Goal: Information Seeking & Learning: Learn about a topic

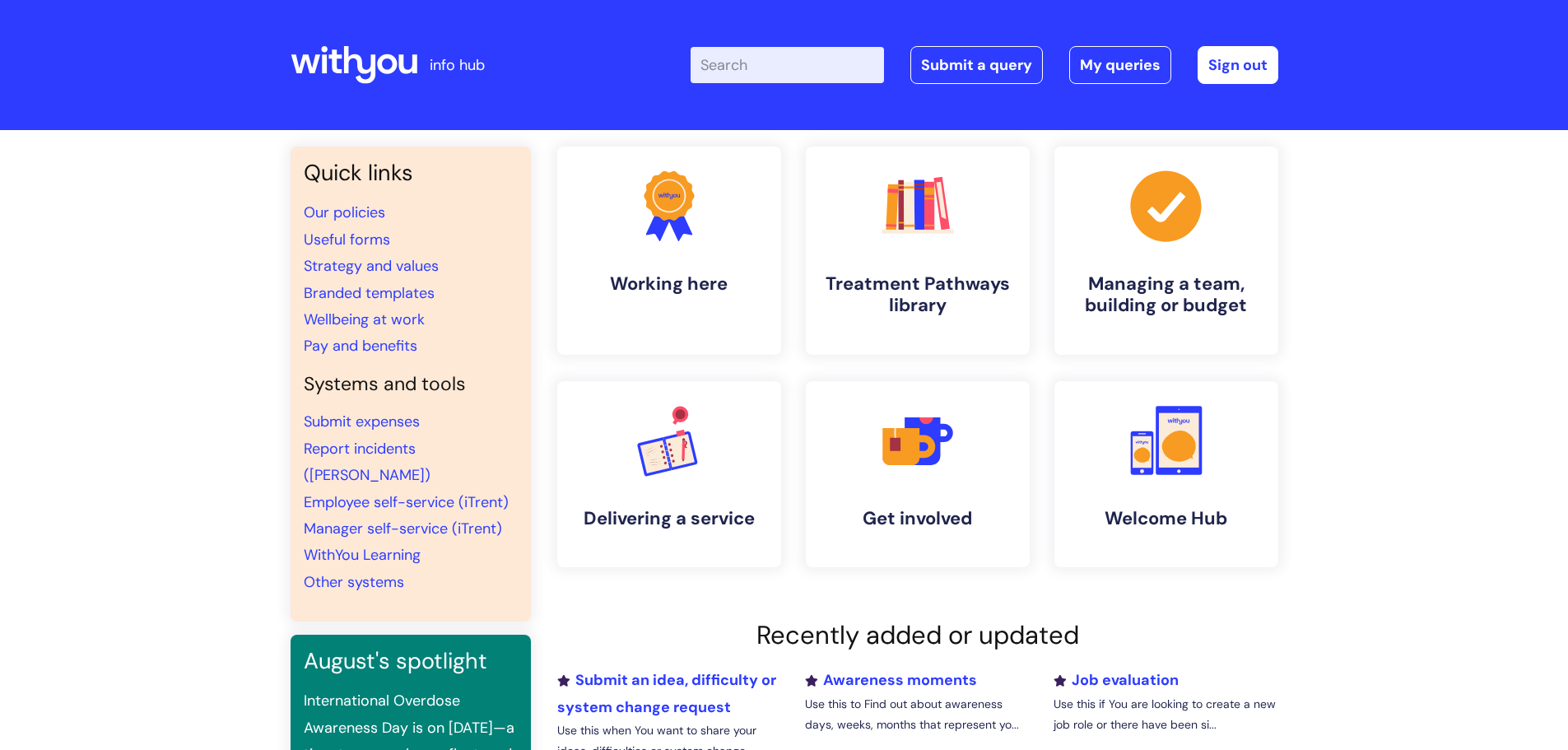
click at [722, 75] on input "Enter your search term here..." at bounding box center [787, 65] width 193 height 37
type input "depress"
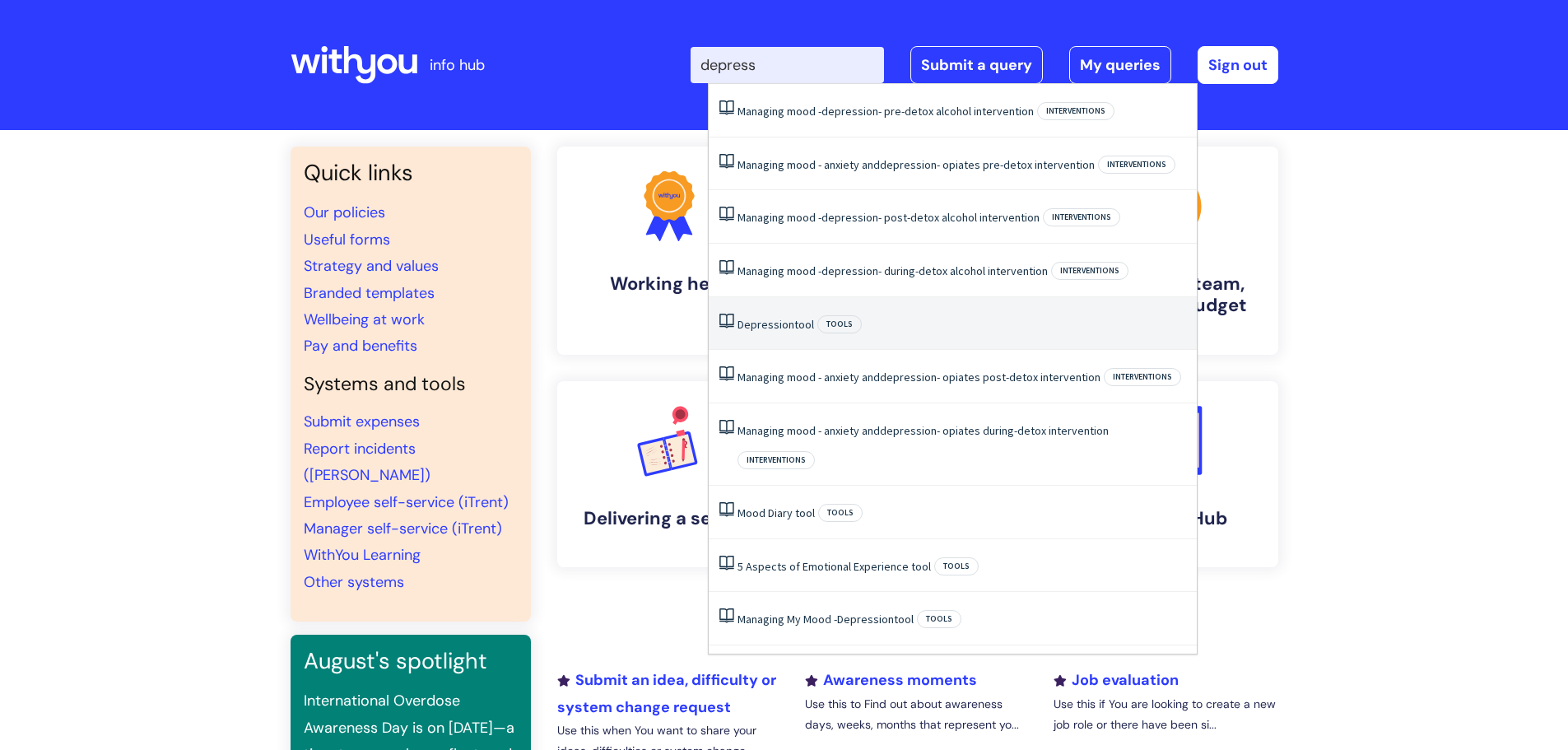
click at [778, 321] on span "Depression" at bounding box center [766, 324] width 57 height 15
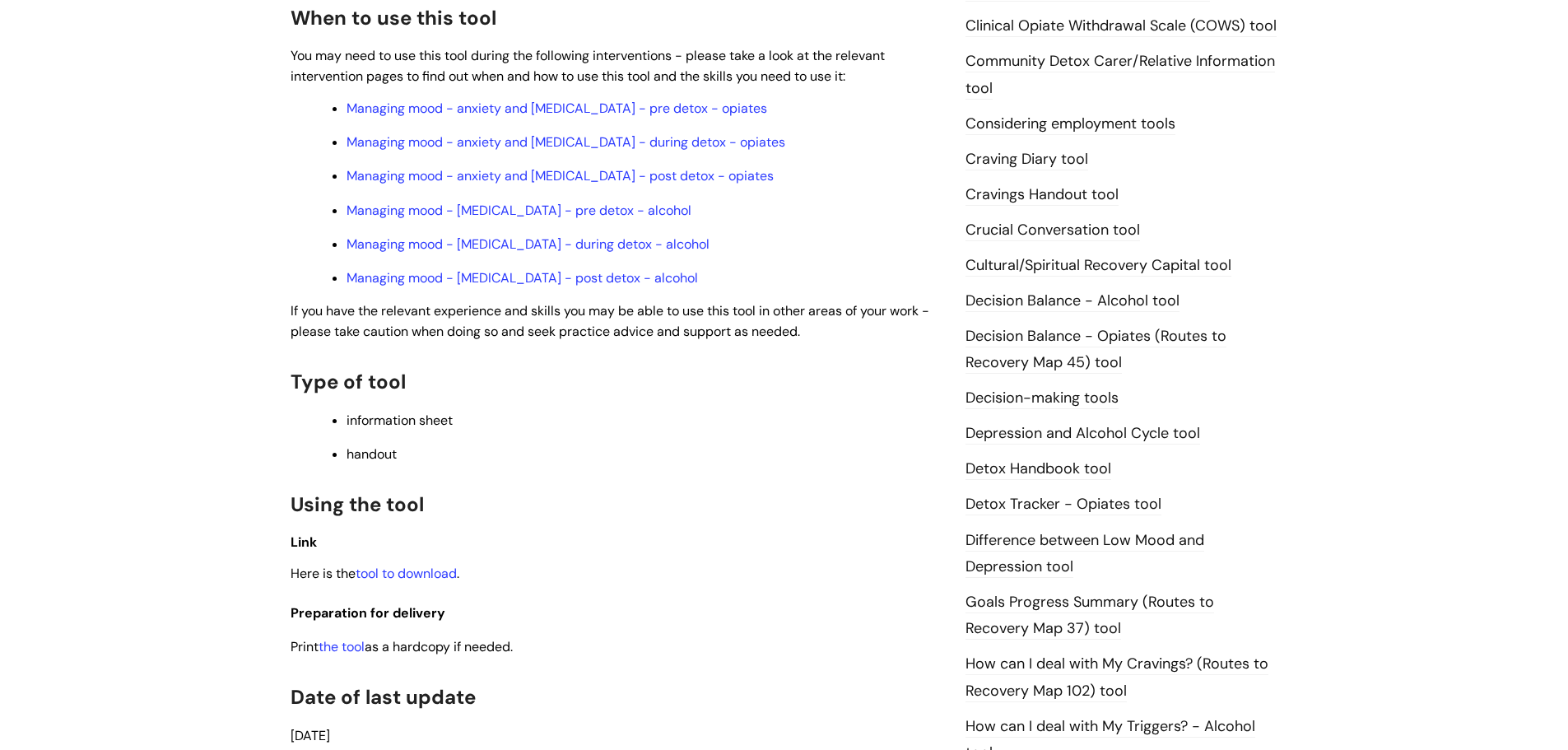
scroll to position [659, 0]
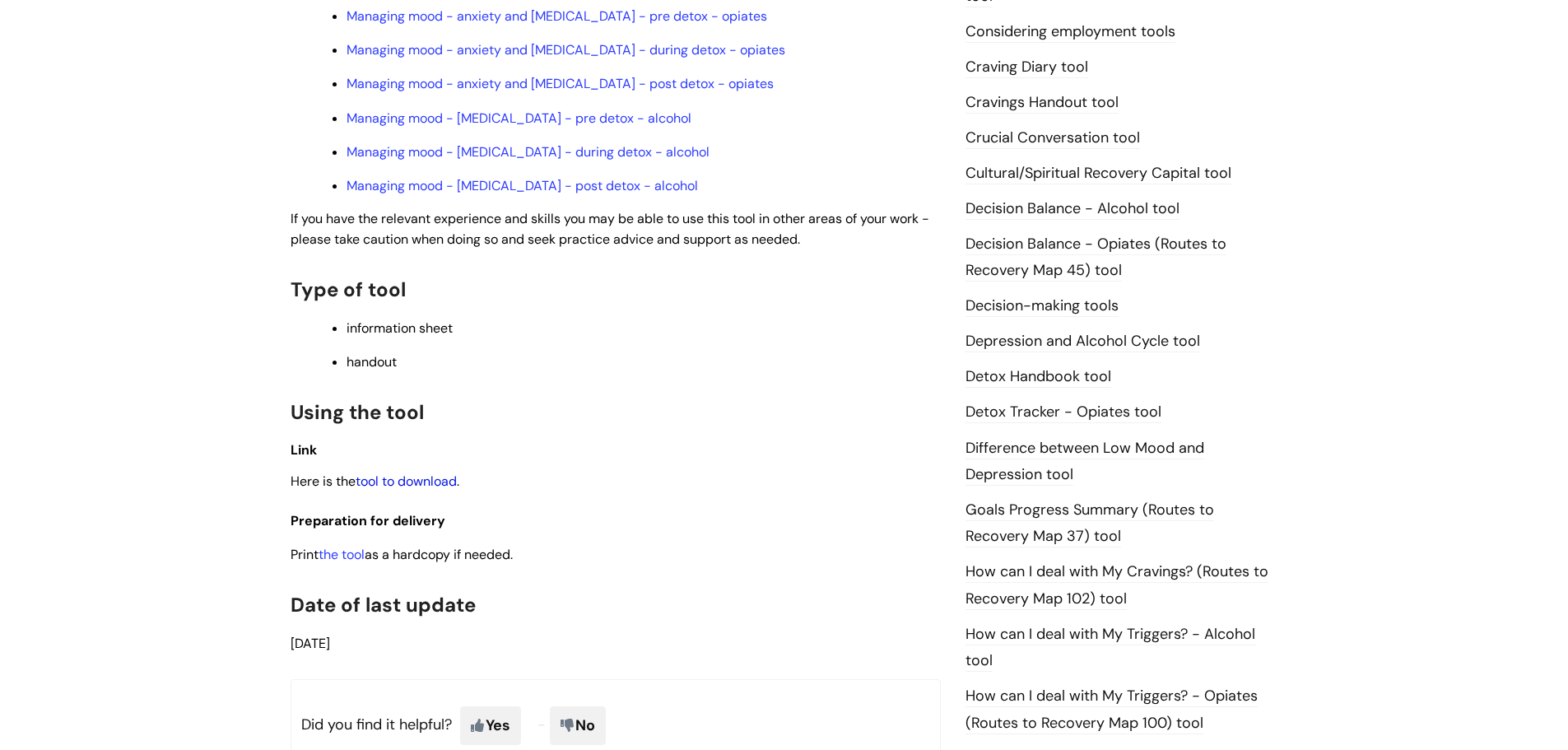
click at [435, 479] on link "tool to download" at bounding box center [406, 481] width 102 height 17
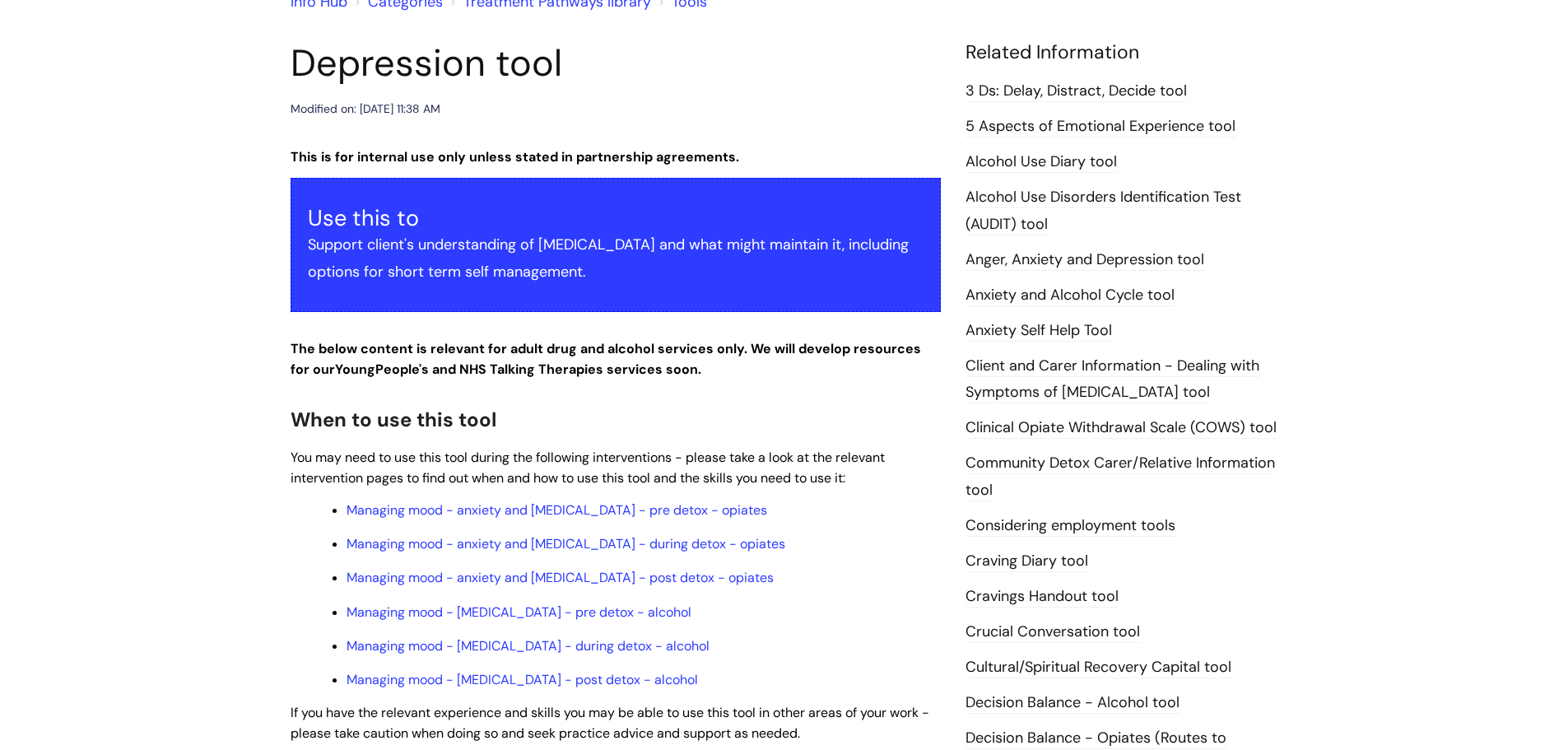
scroll to position [0, 0]
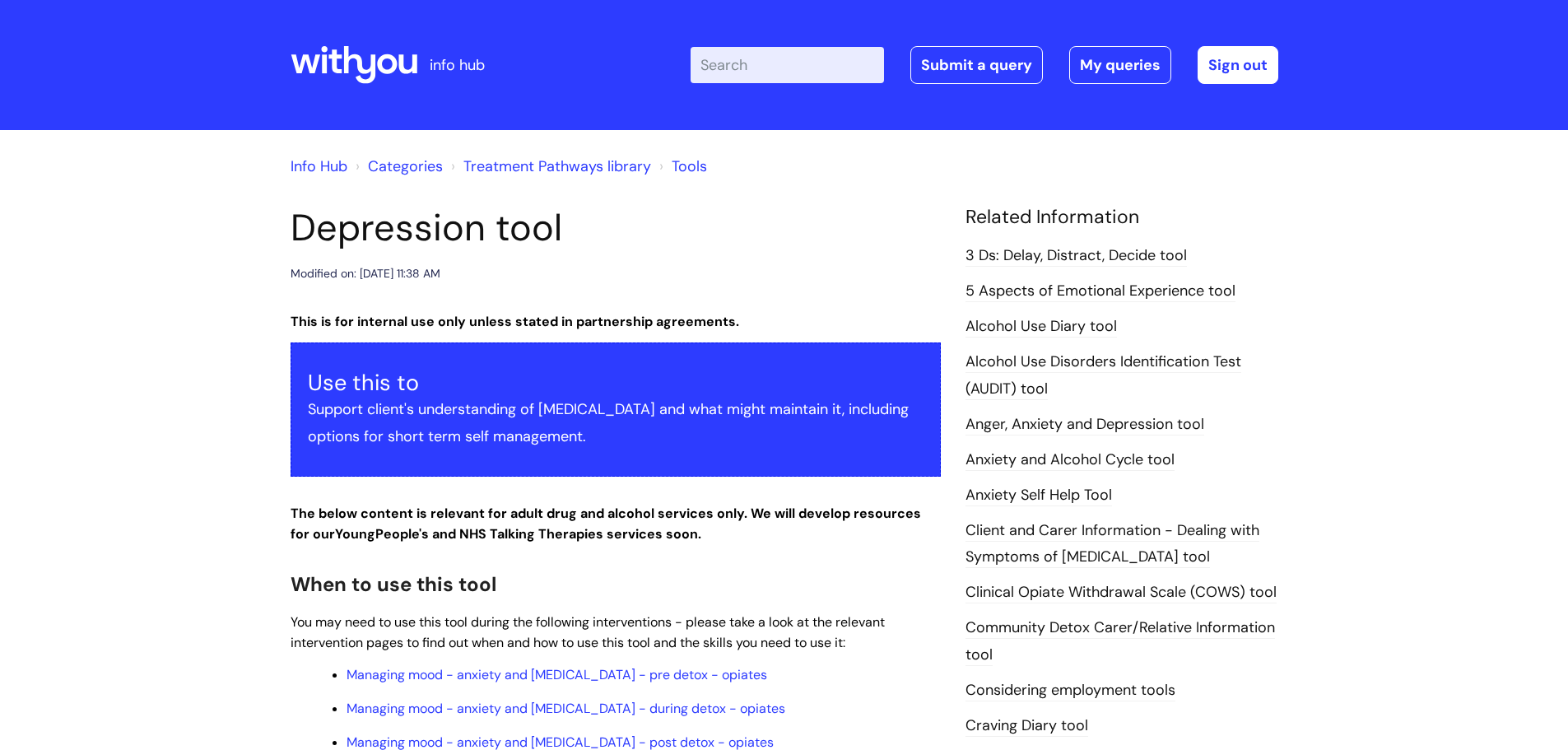
click at [751, 62] on input "Enter your search term here..." at bounding box center [787, 65] width 193 height 37
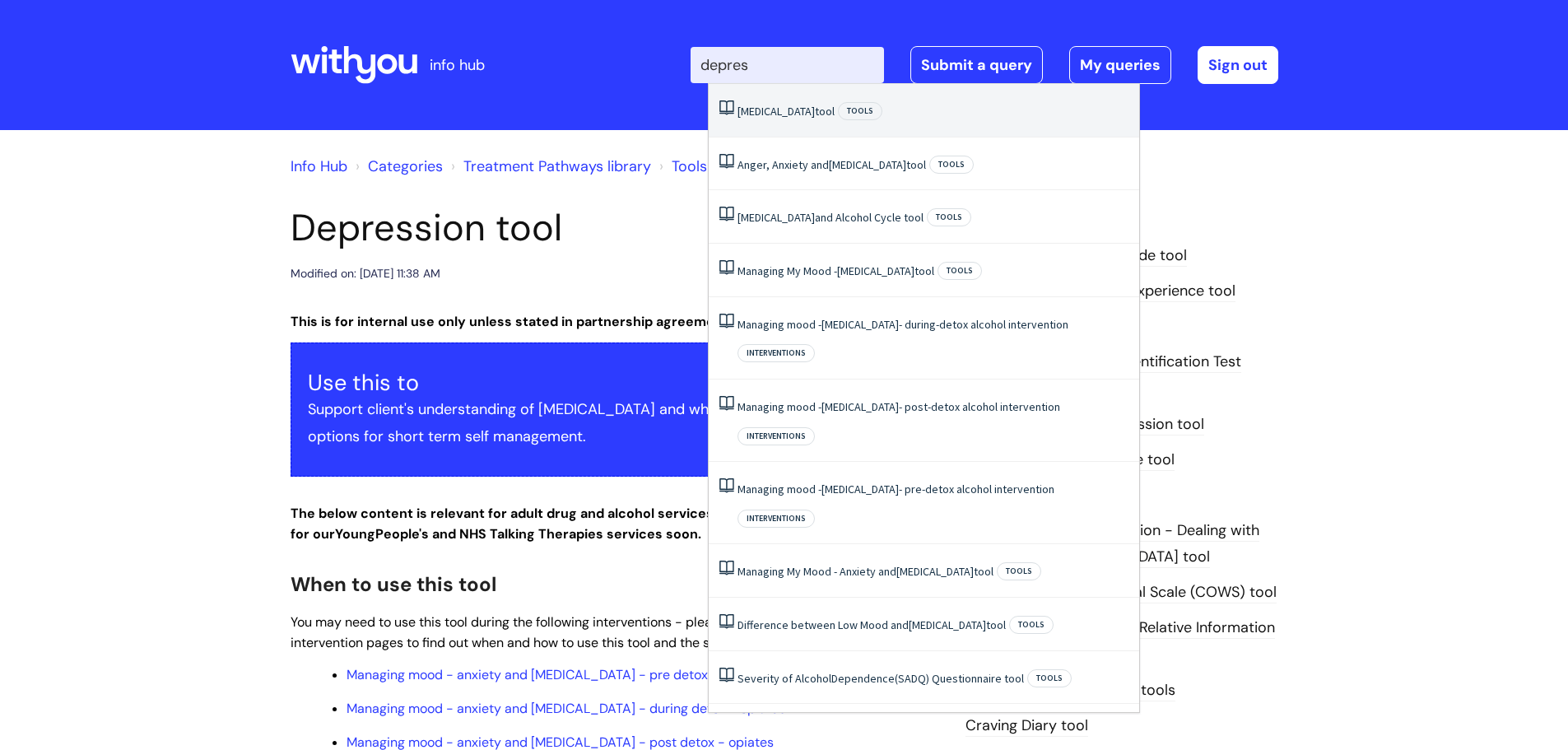
type input "depress"
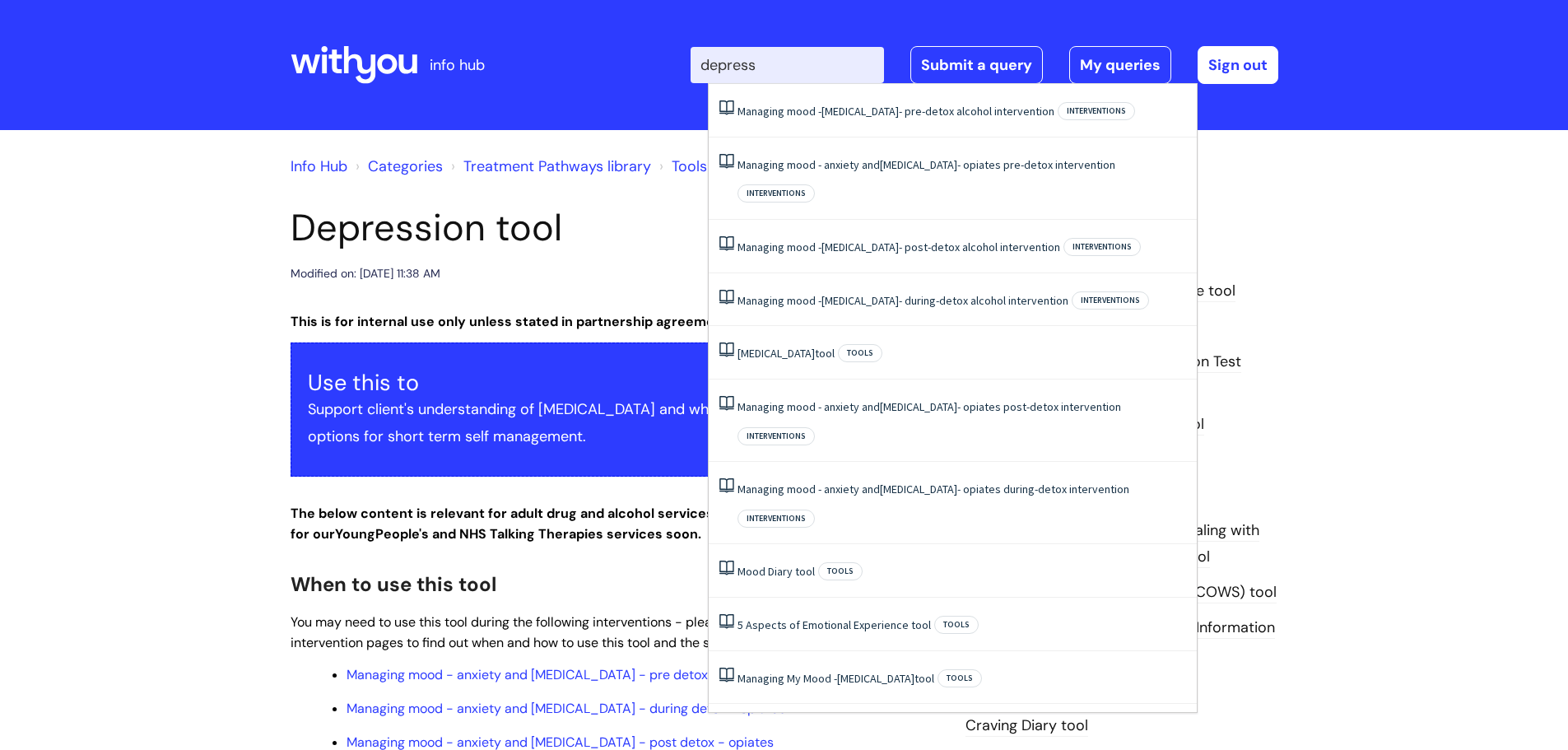
click at [769, 108] on link "Managing mood - depression - pre-detox alcohol intervention" at bounding box center [895, 111] width 316 height 15
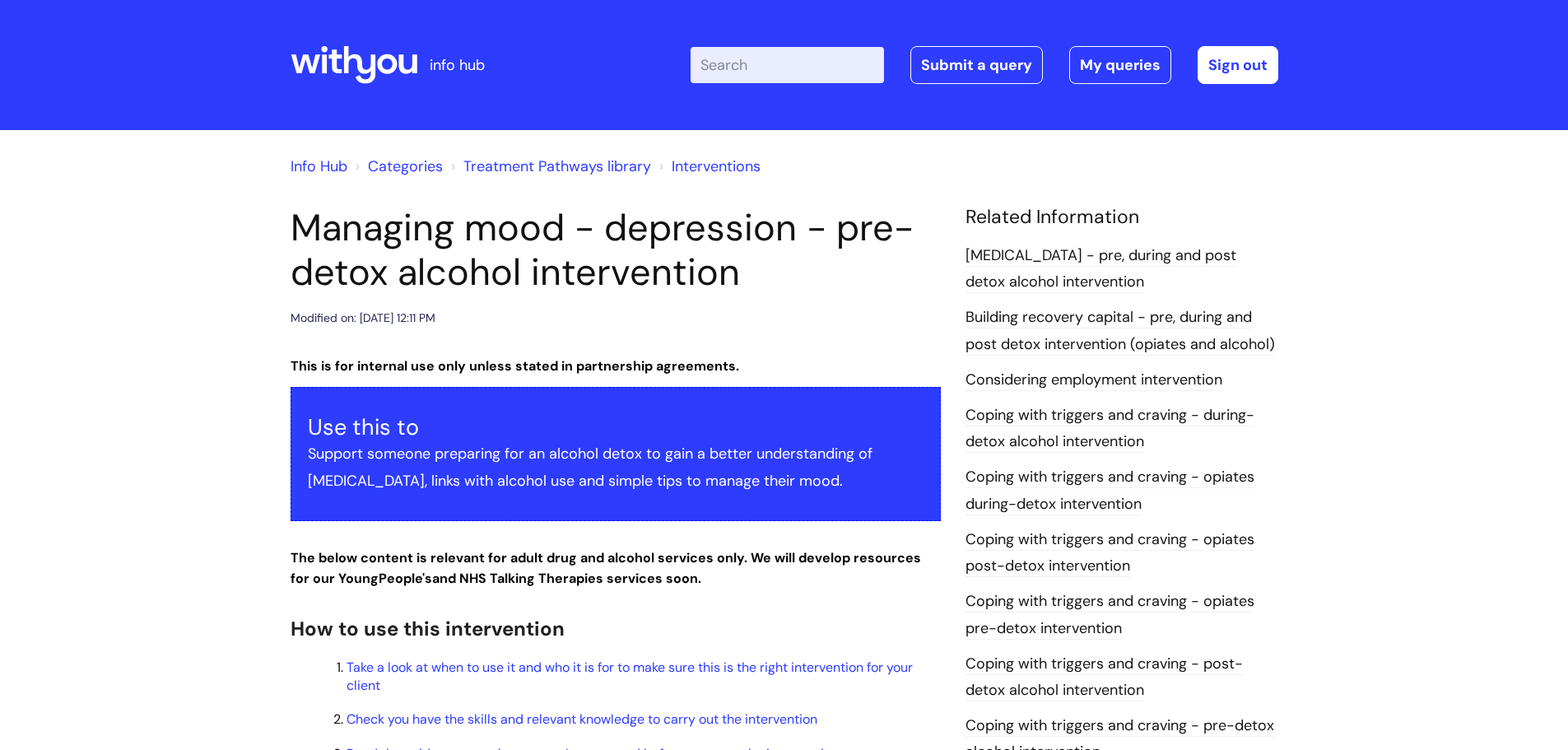
click at [762, 62] on input "Enter your search term here..." at bounding box center [787, 65] width 193 height 37
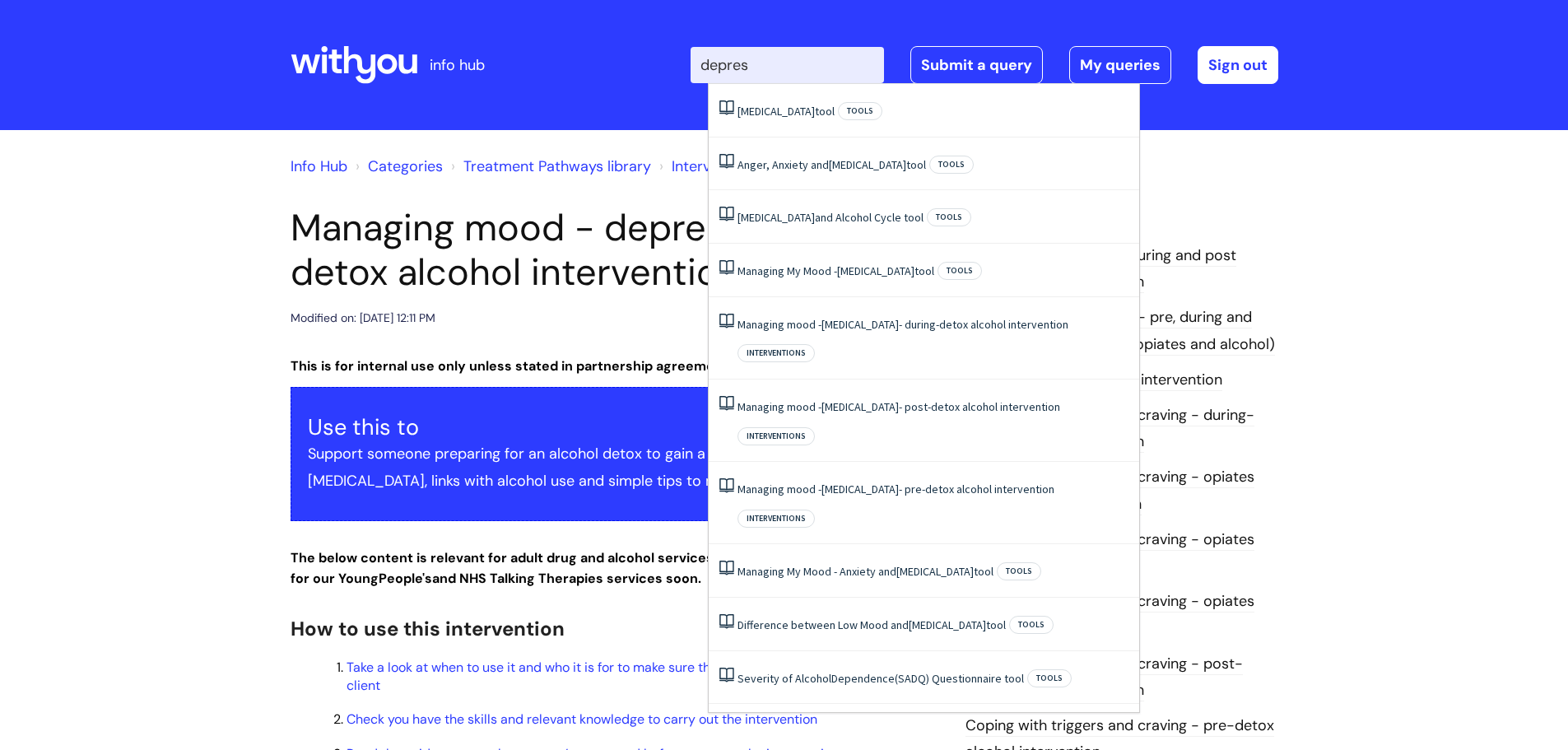
type input "depress"
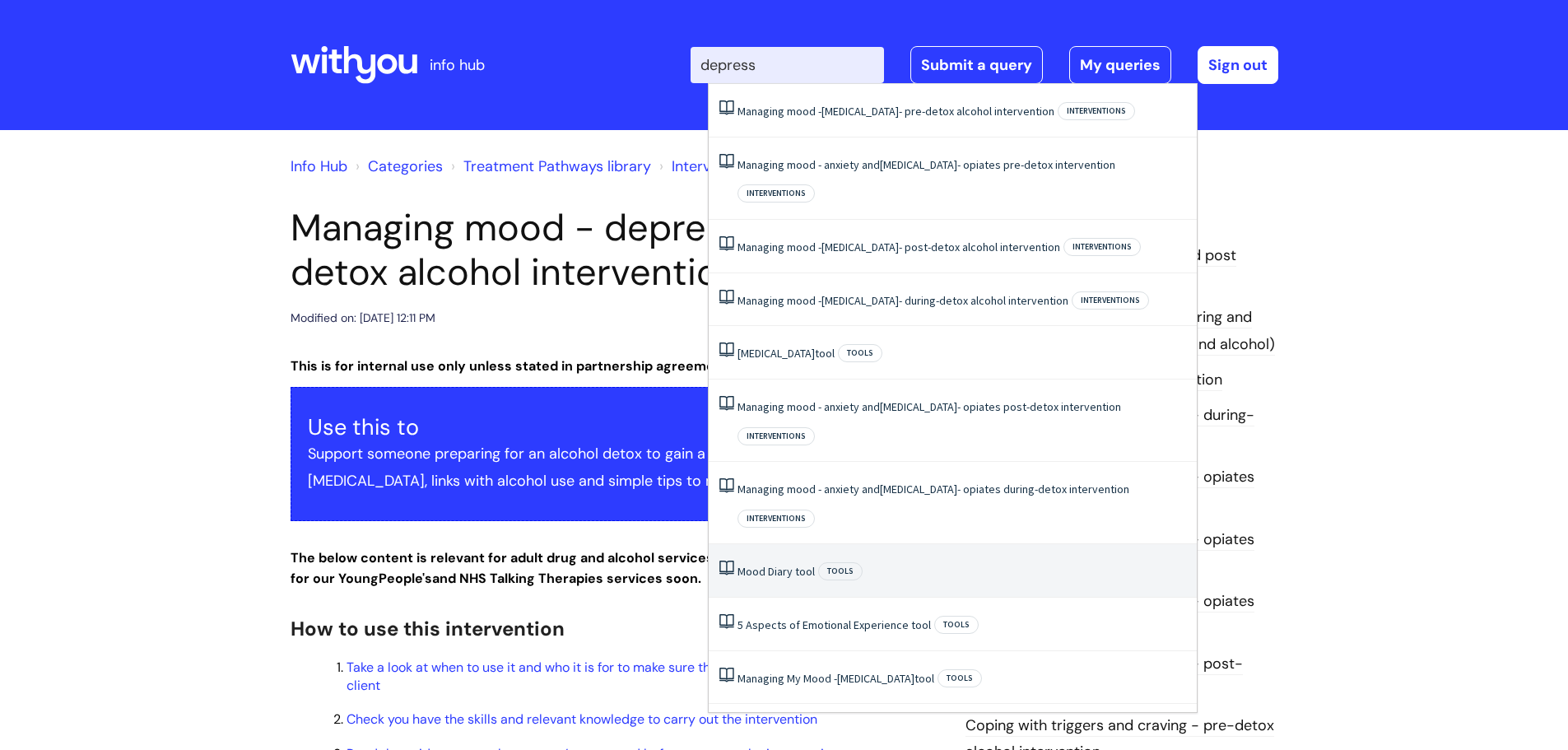
click at [784, 564] on link "Mood Diary tool" at bounding box center [776, 571] width 78 height 15
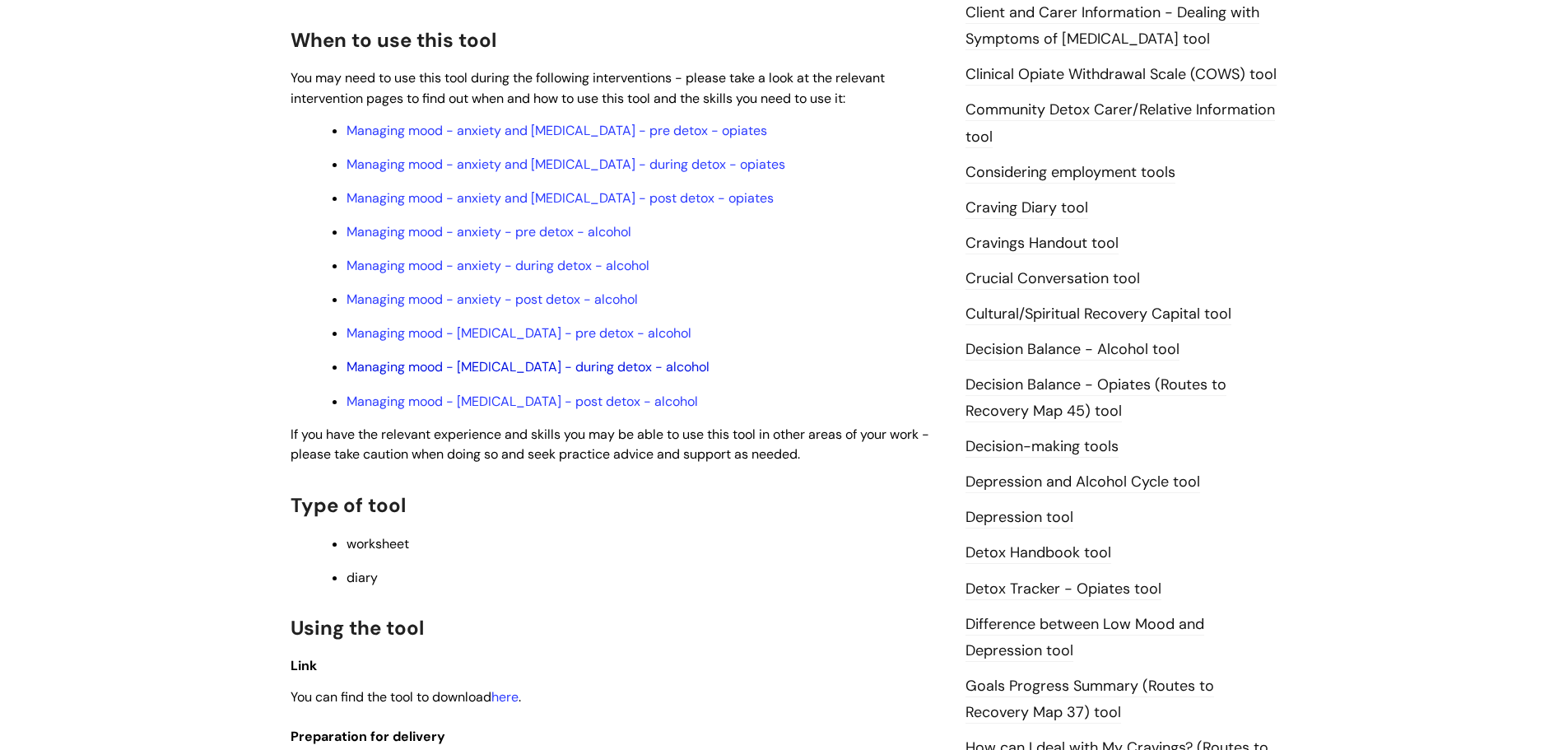
scroll to position [659, 0]
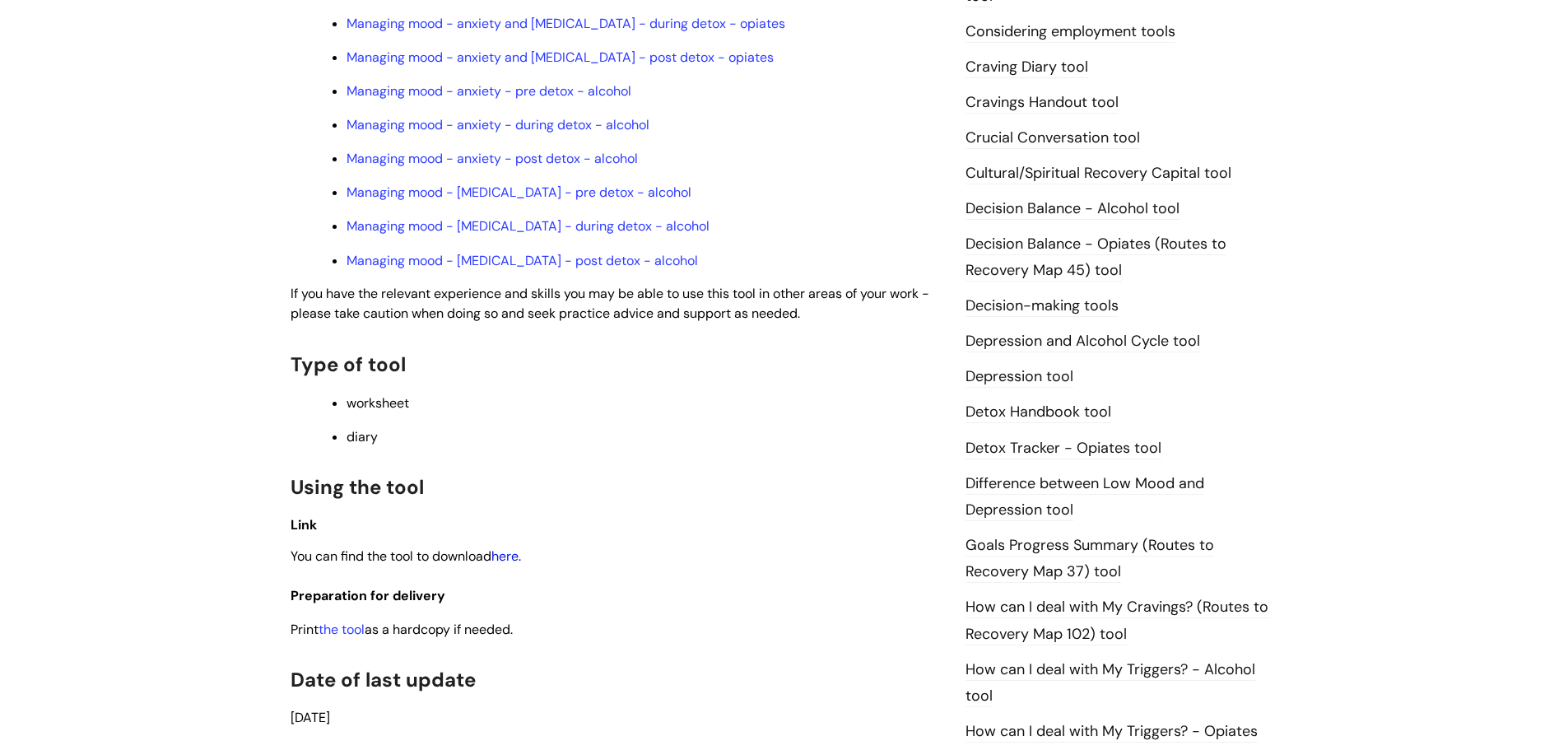
click at [507, 552] on link "here" at bounding box center [505, 556] width 27 height 17
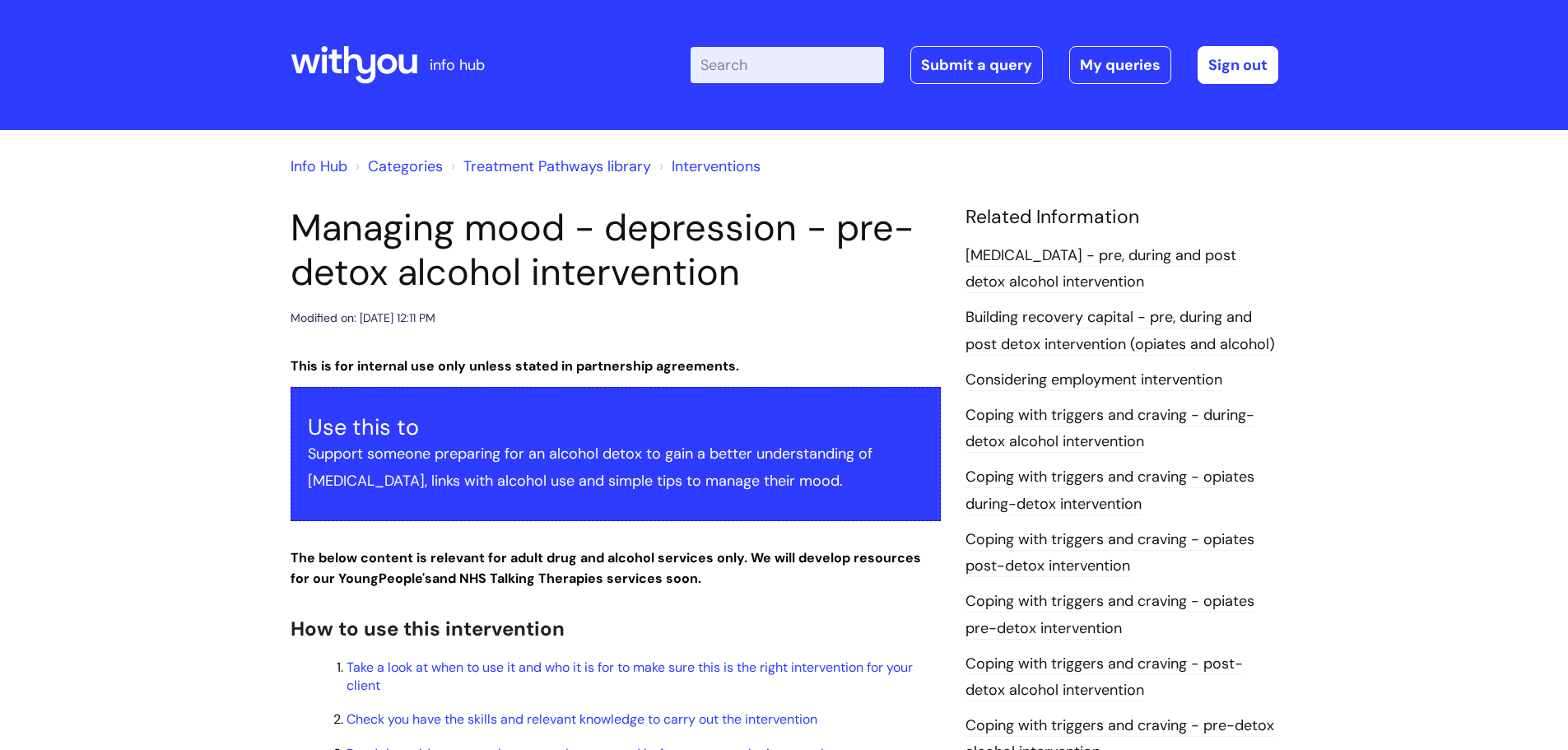
click at [741, 42] on div "Enter your search term here... Search Submit a query My queries Welcome [PERSON…" at bounding box center [907, 64] width 743 height 97
click at [739, 54] on input "Enter your search term here..." at bounding box center [787, 65] width 193 height 37
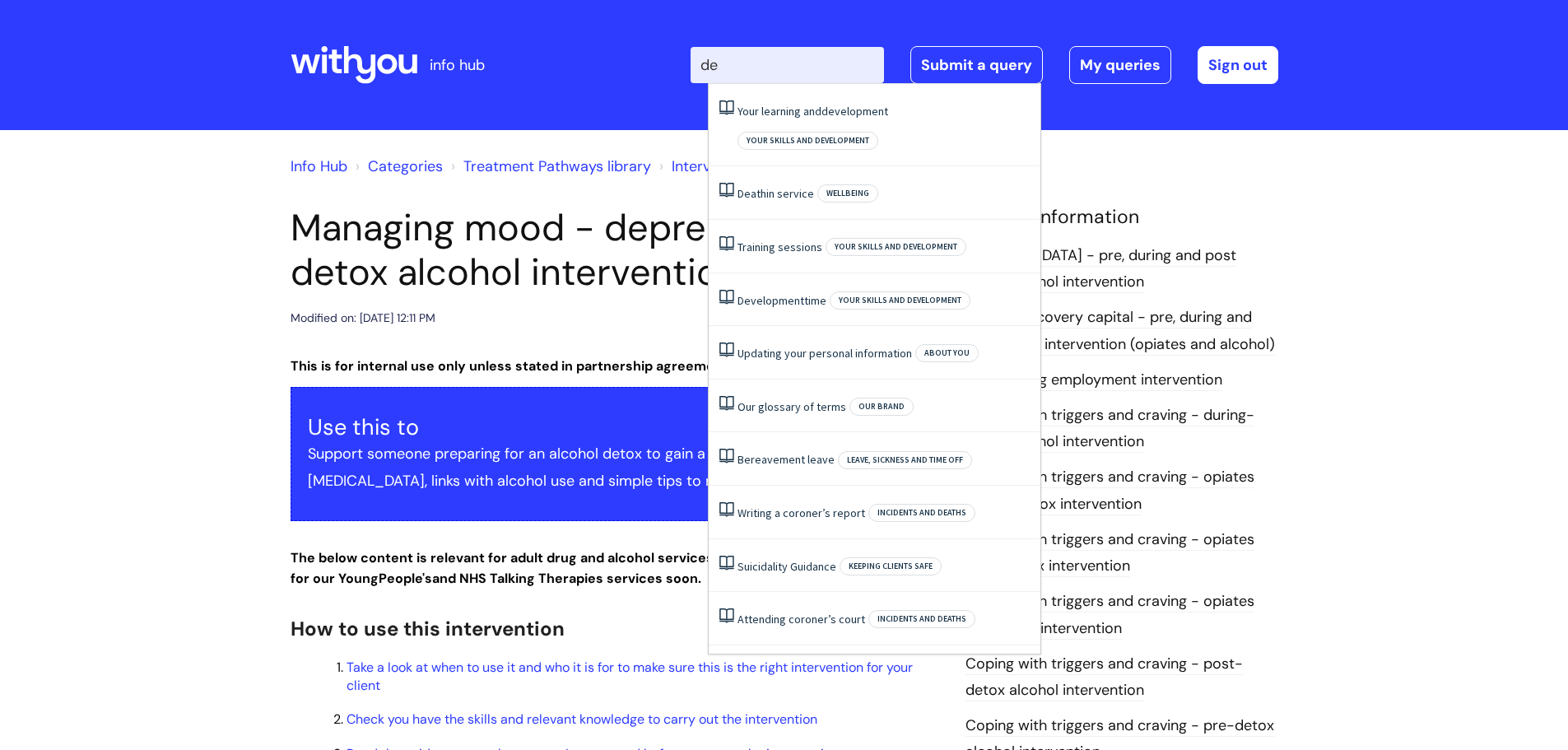
type input "dep"
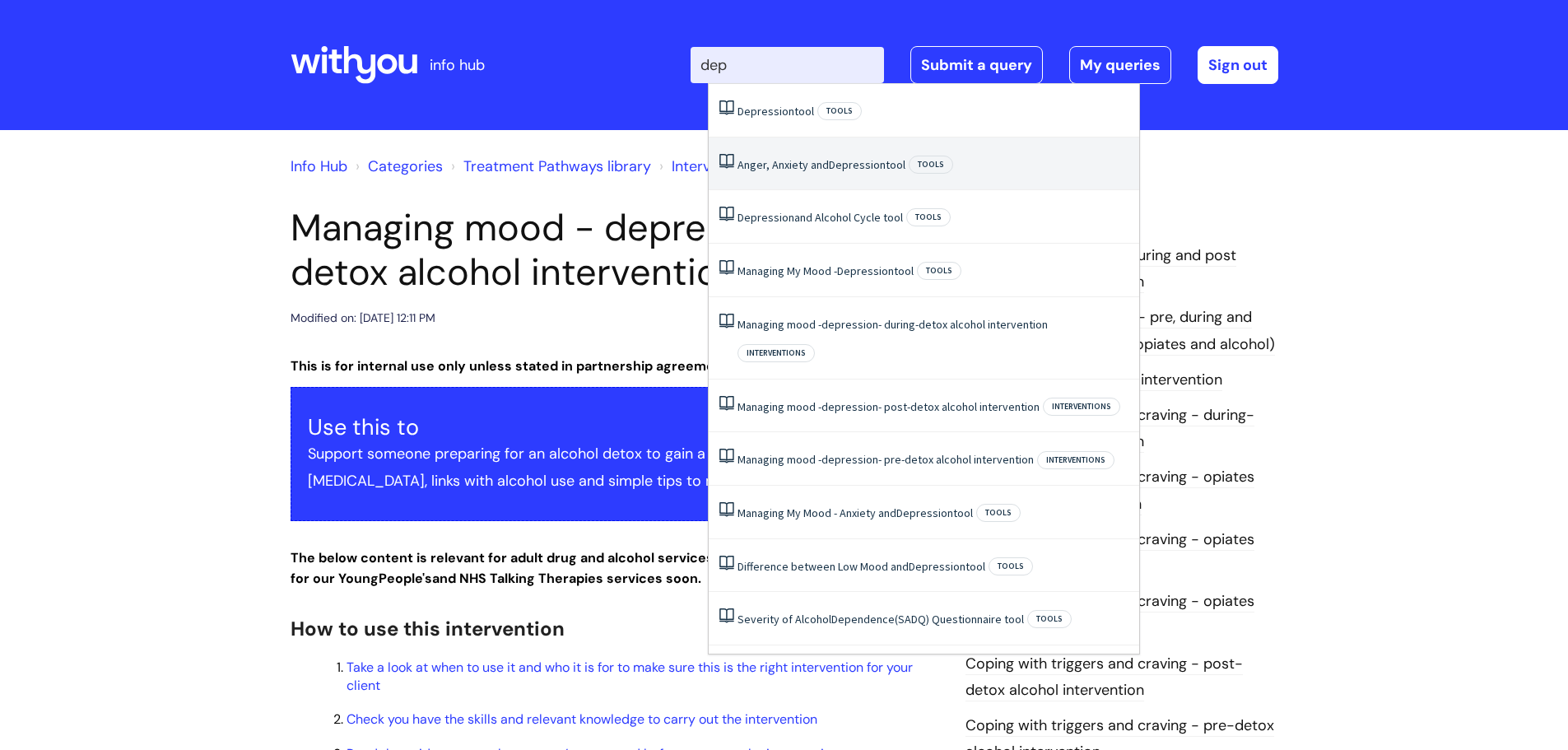
click at [813, 161] on link "Anger, Anxiety and [MEDICAL_DATA] tool" at bounding box center [821, 164] width 168 height 15
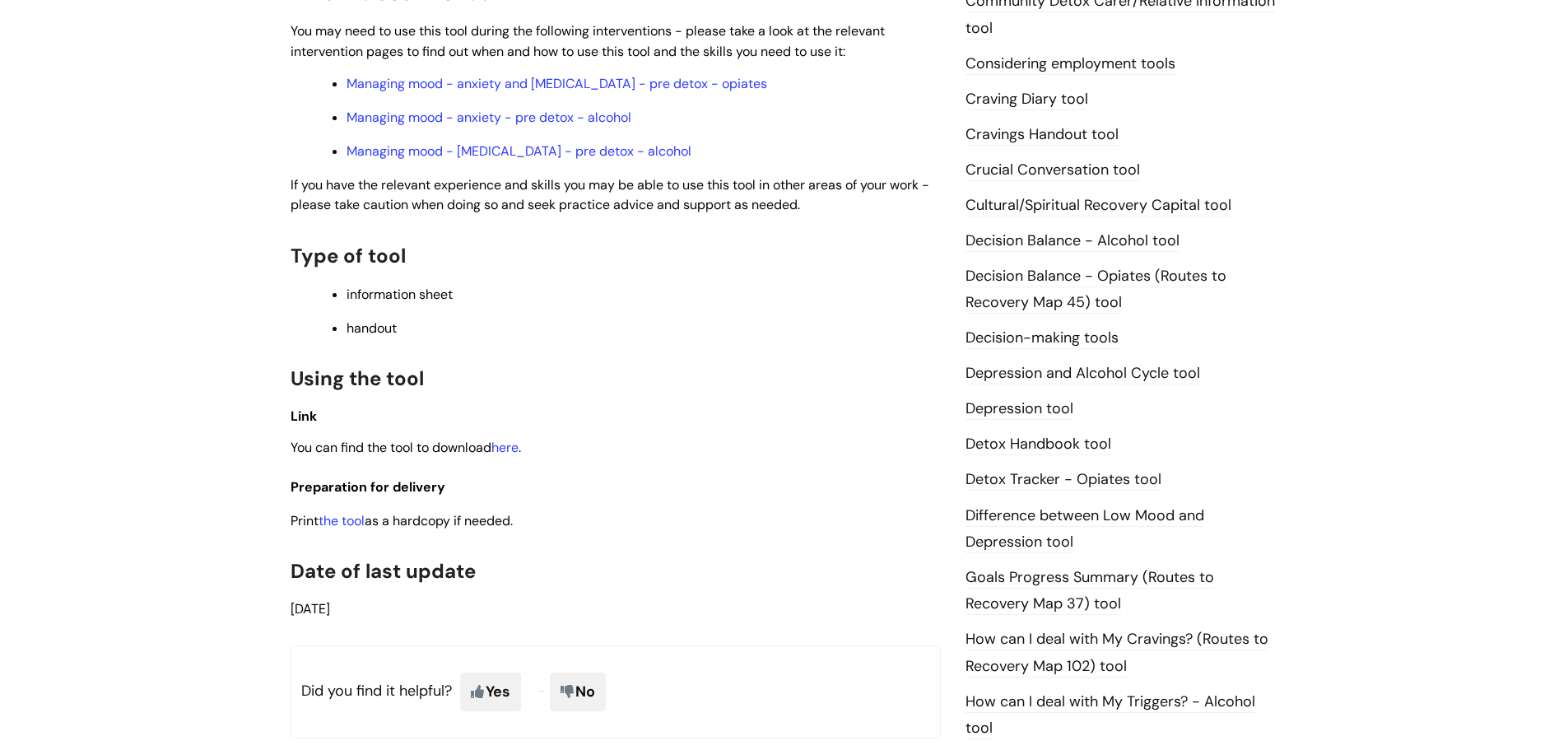
scroll to position [659, 0]
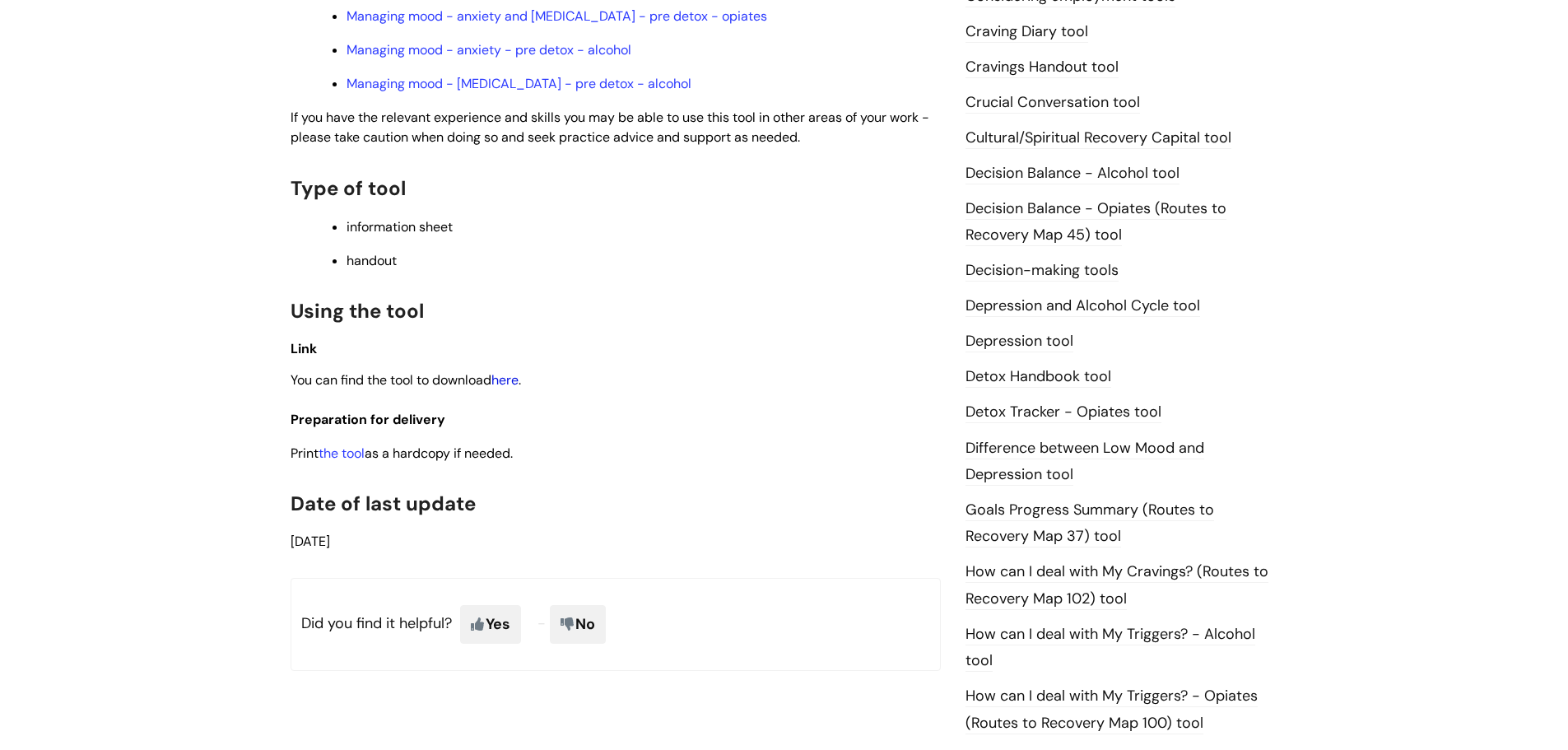
click at [519, 382] on link "here" at bounding box center [505, 379] width 27 height 17
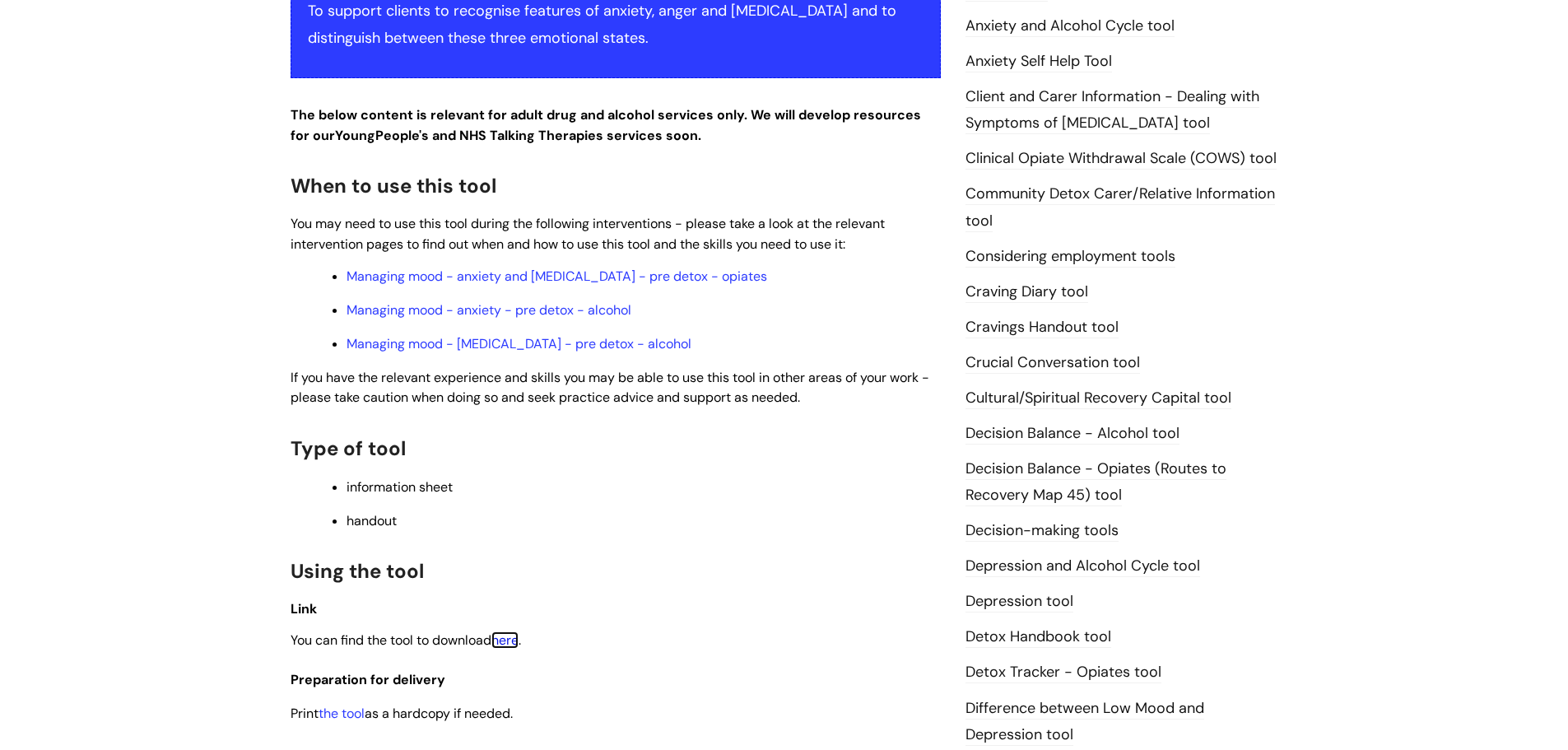
scroll to position [0, 0]
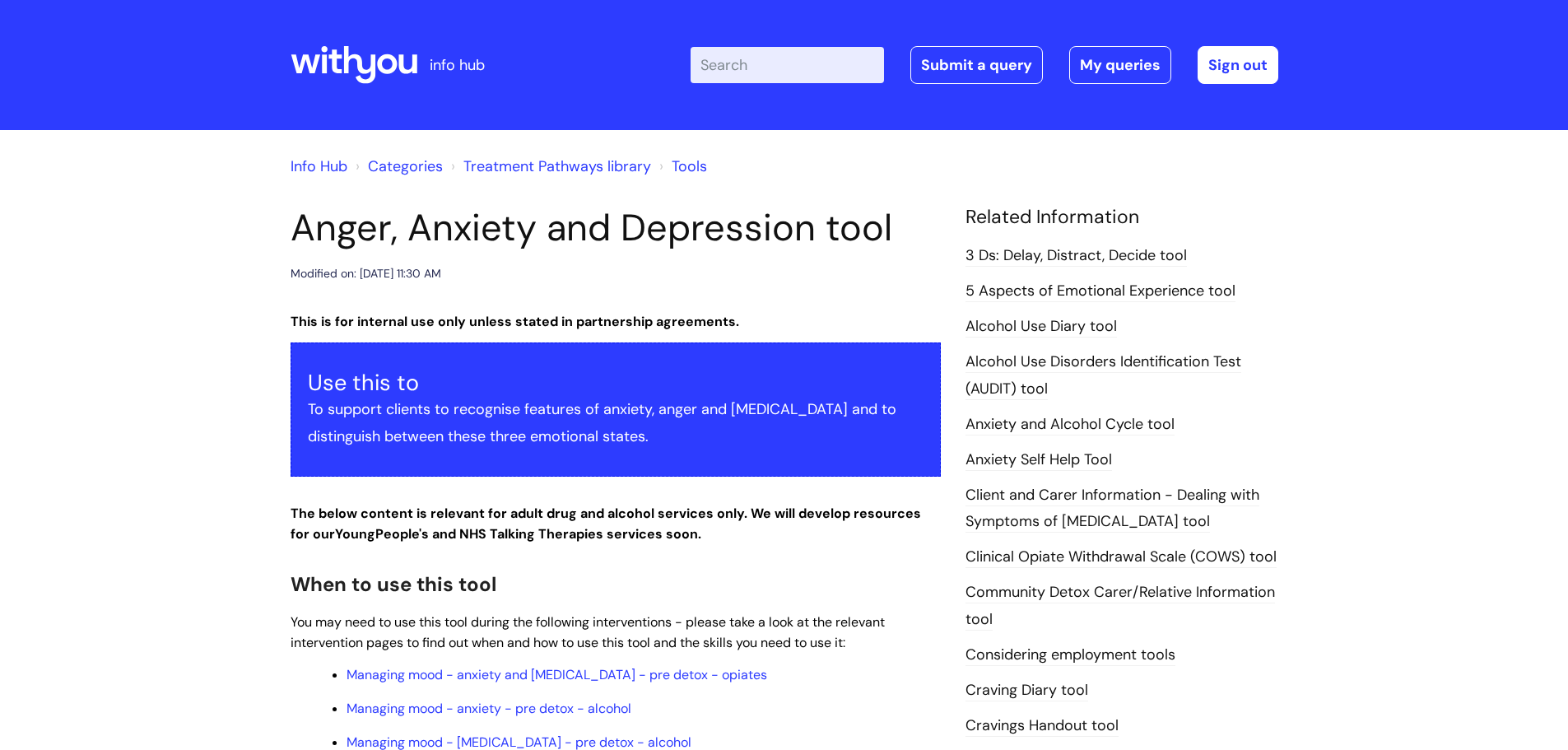
click at [789, 59] on input "Enter your search term here..." at bounding box center [787, 65] width 193 height 37
type input "anx"
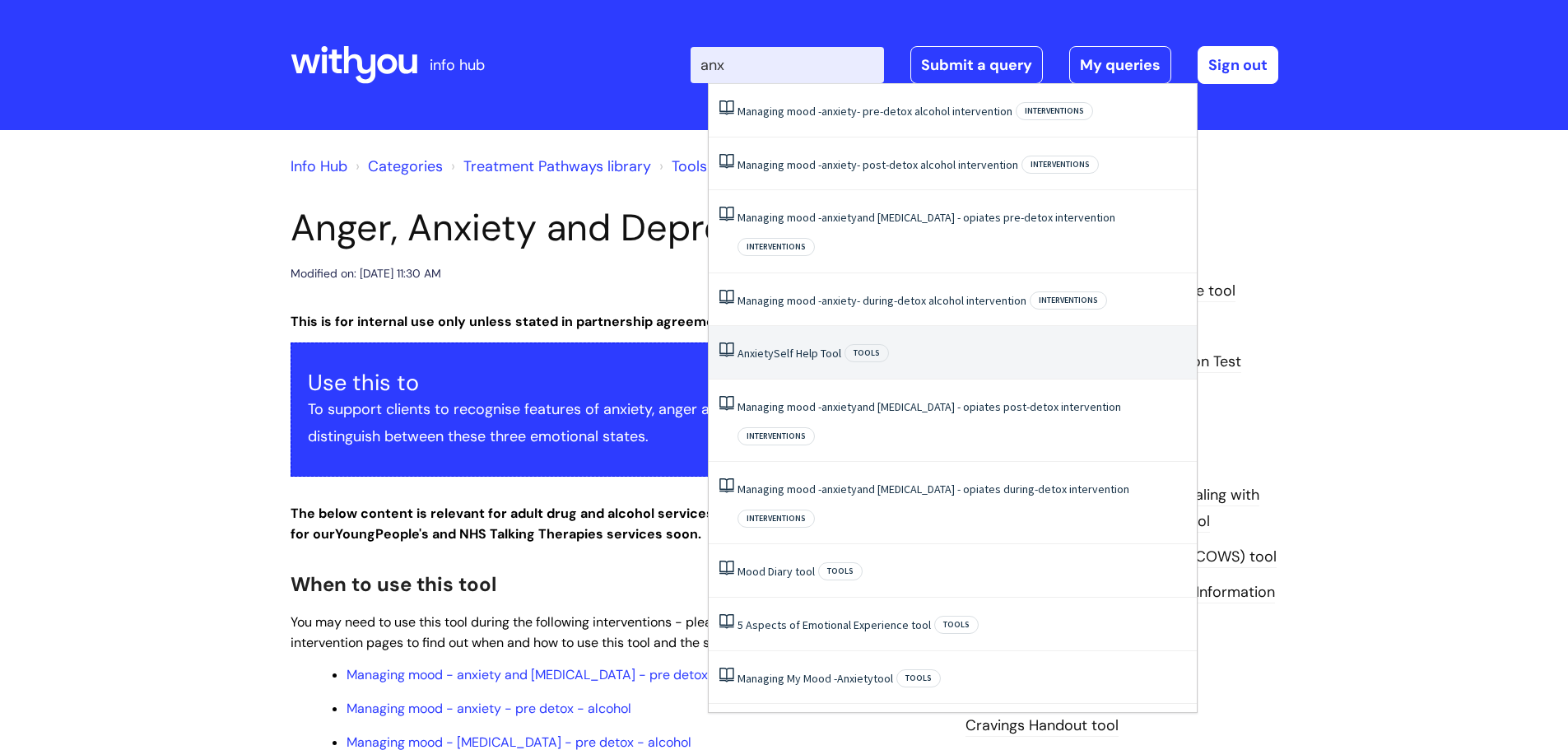
click at [792, 346] on link "Anxiety Self Help Tool" at bounding box center [789, 353] width 103 height 15
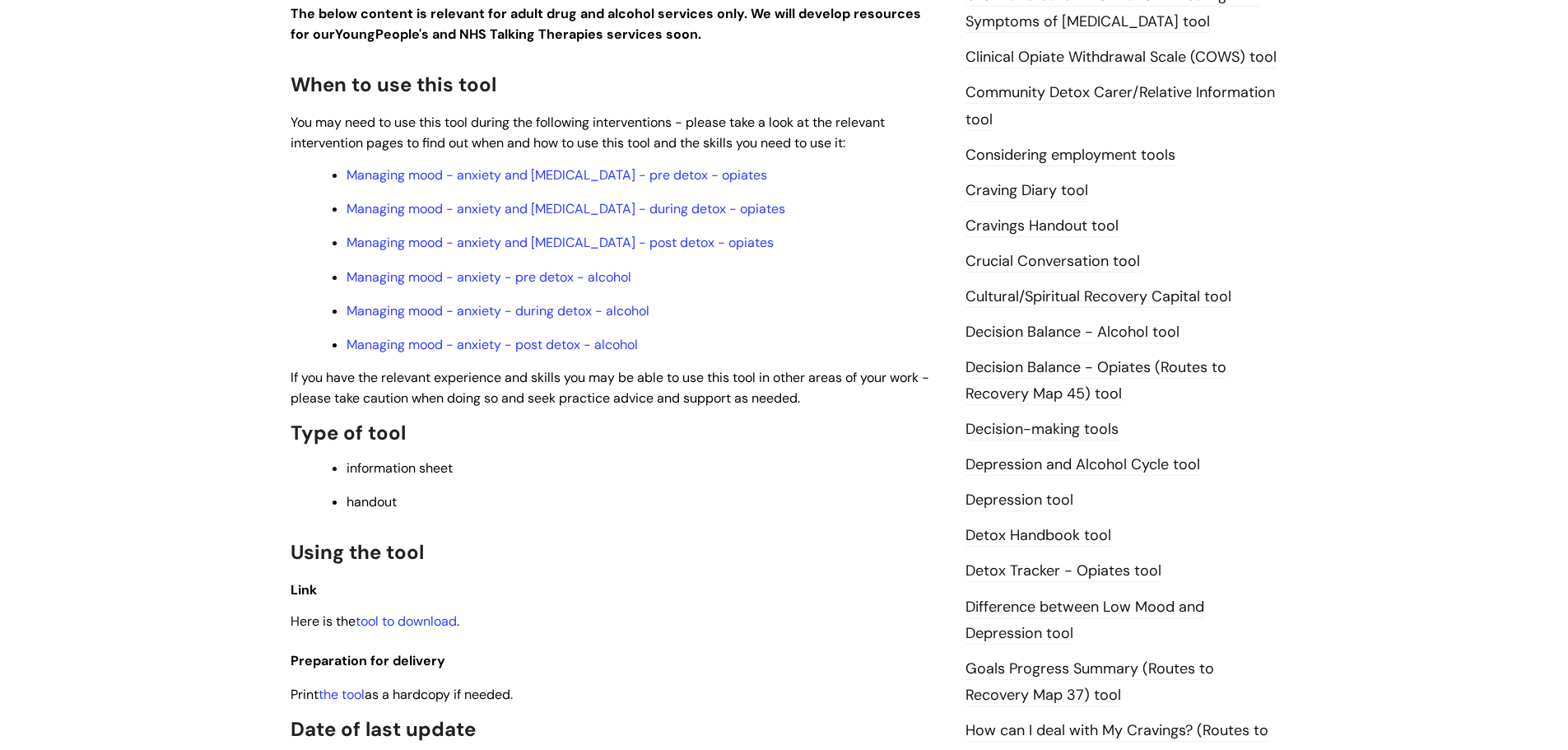
scroll to position [659, 0]
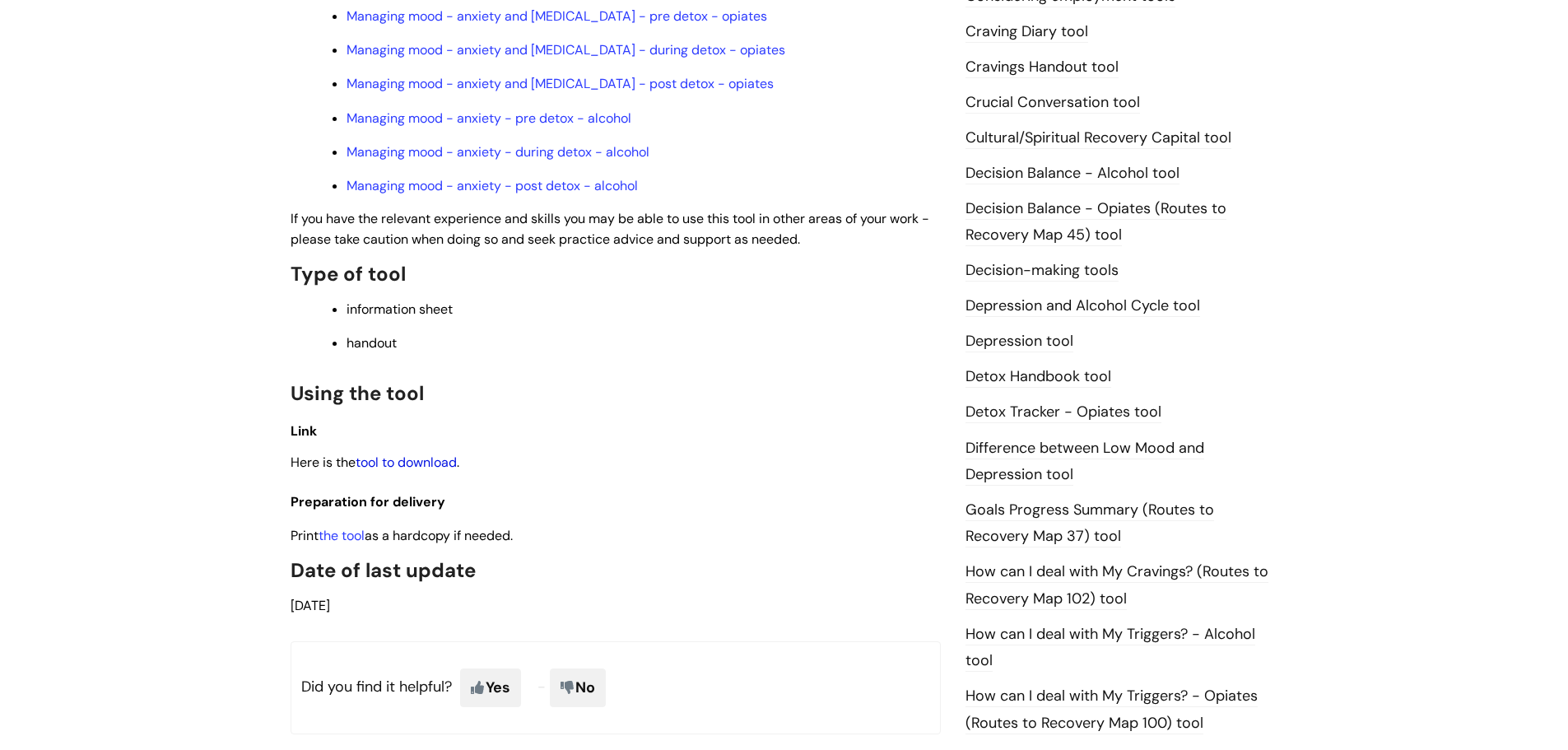
click at [432, 464] on link "tool to download" at bounding box center [406, 462] width 102 height 17
